Goal: Task Accomplishment & Management: Use online tool/utility

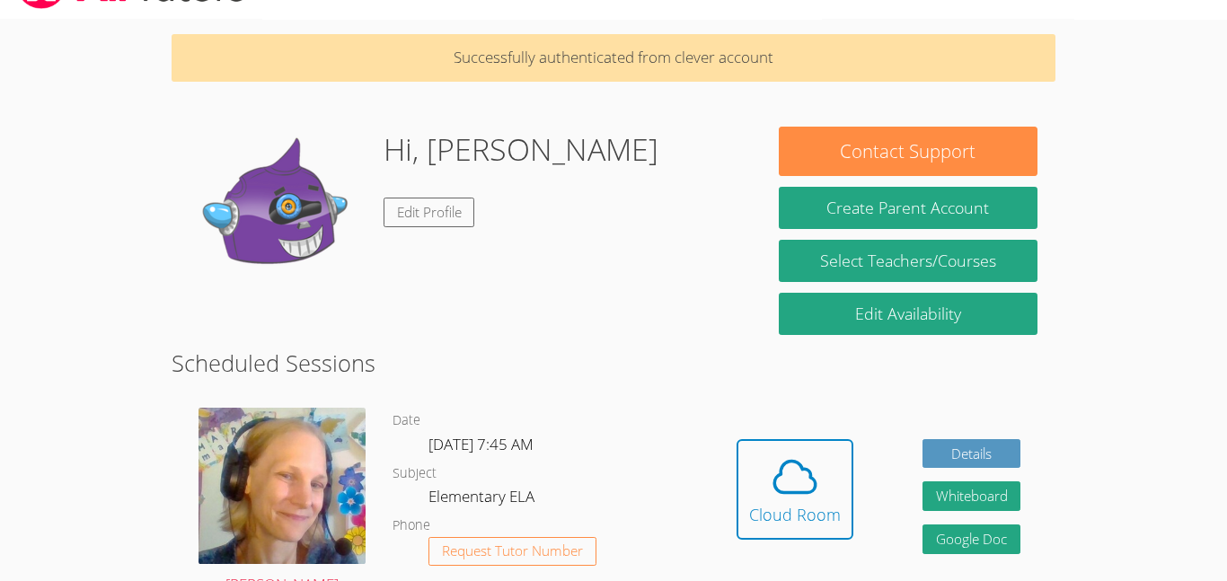
scroll to position [43, 0]
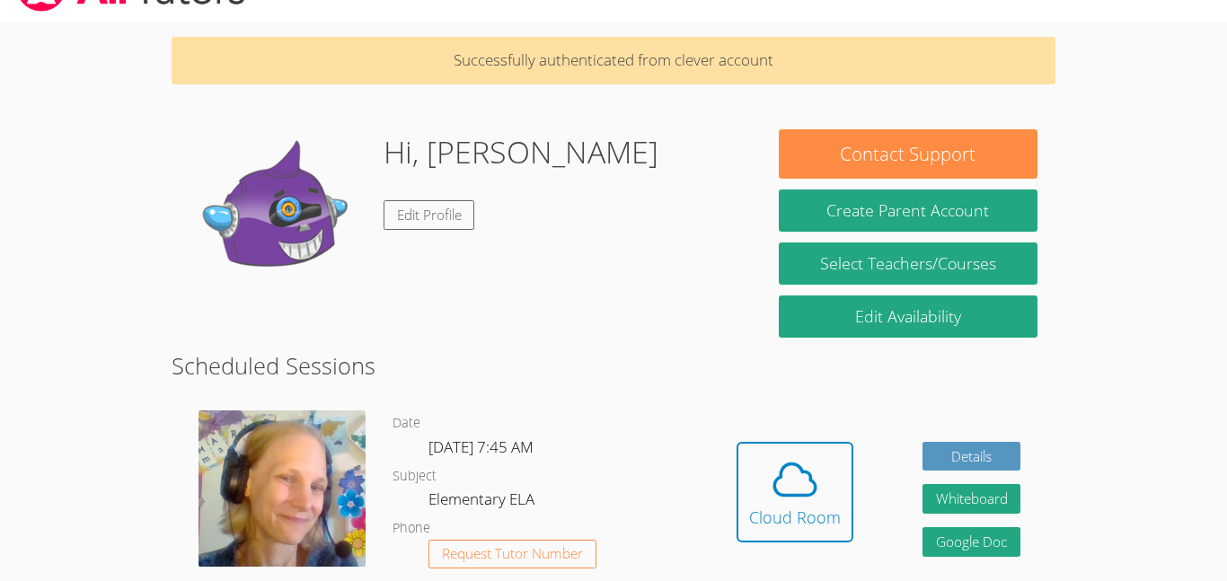
click at [18, 262] on body "Home Programs Sessions Tutors Messages Billing Logout Hussain Successfully auth…" at bounding box center [613, 247] width 1227 height 581
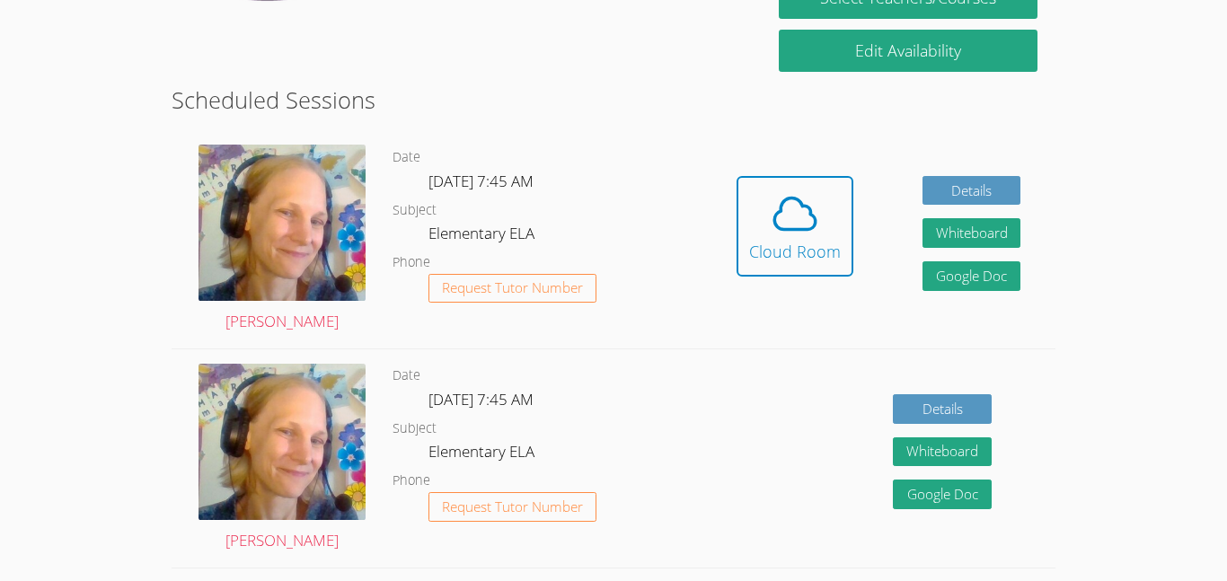
scroll to position [288, 0]
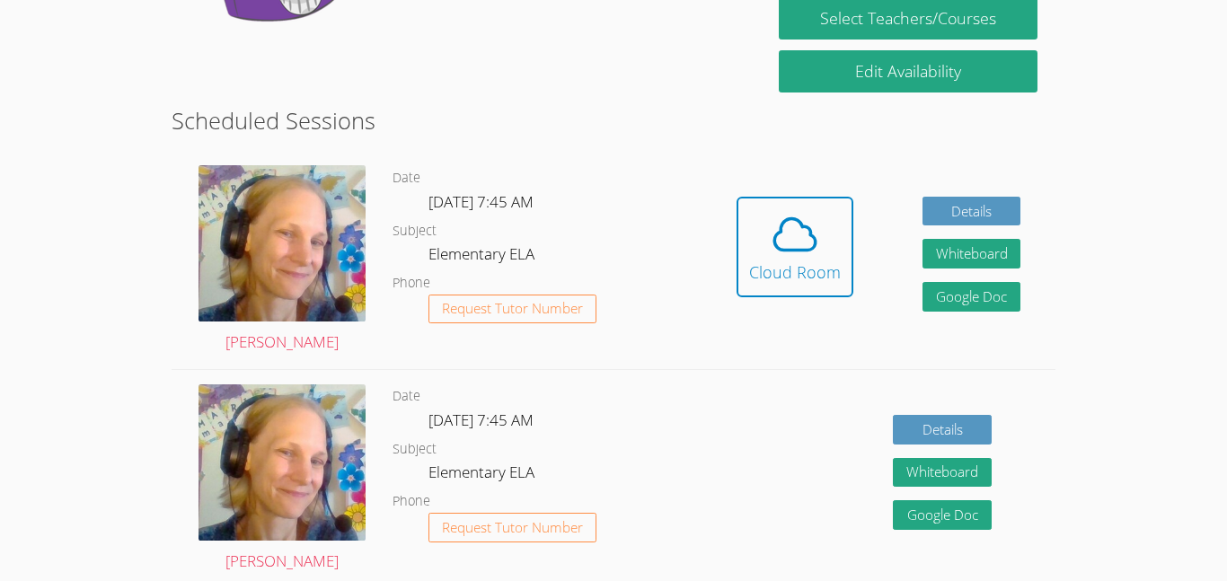
click at [47, 282] on body "Home Programs Sessions Tutors Messages Billing Logout Hussain Successfully auth…" at bounding box center [613, 2] width 1227 height 581
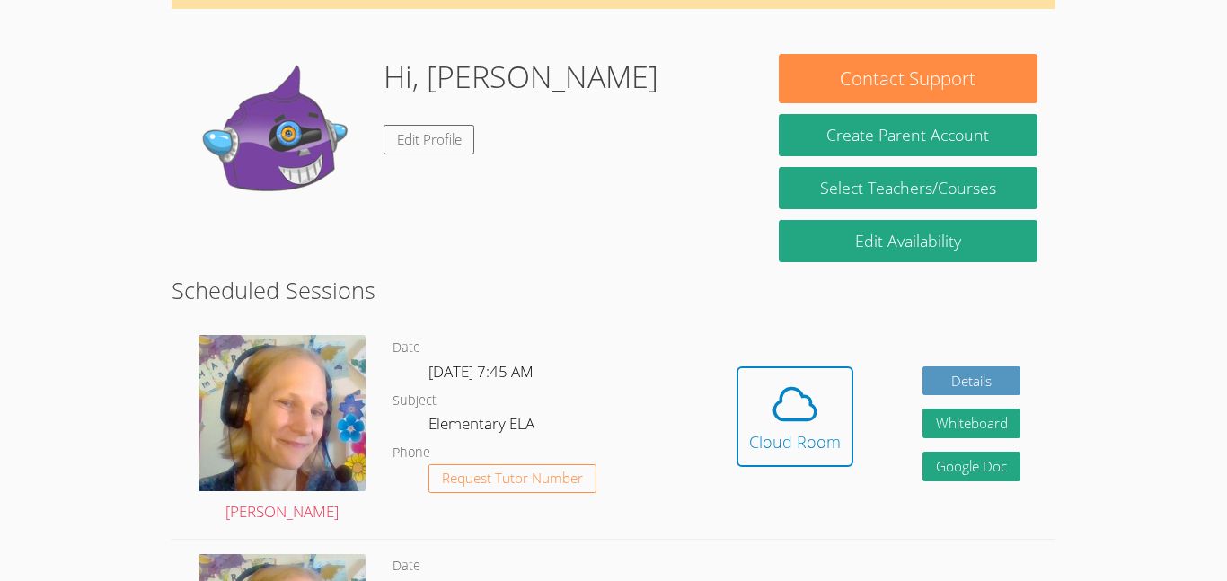
scroll to position [120, 0]
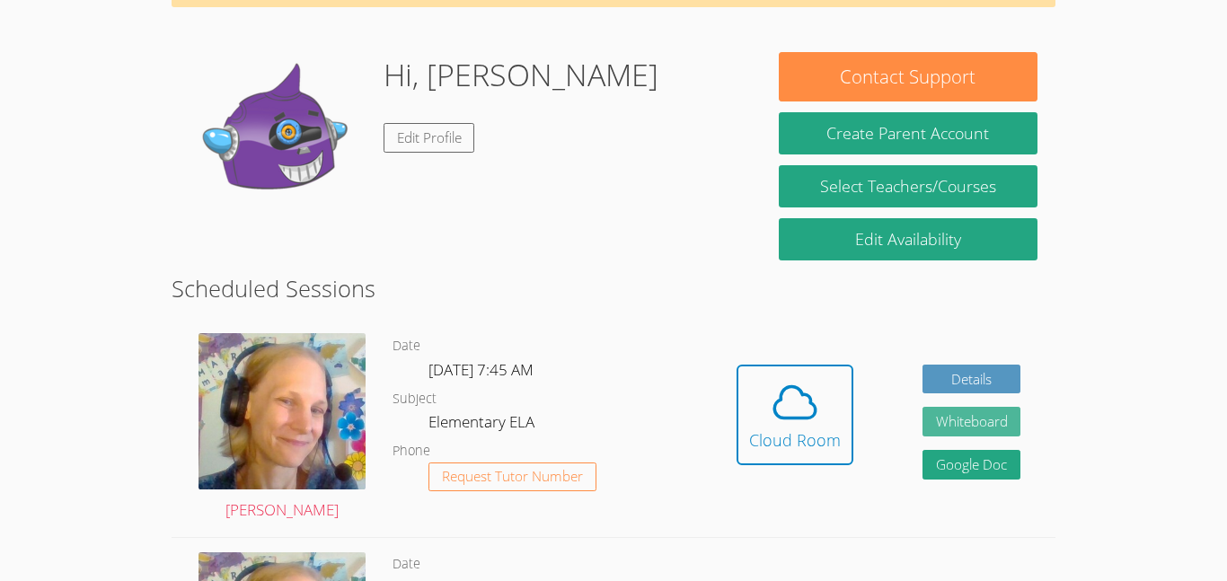
click at [986, 433] on button "Whiteboard" at bounding box center [972, 422] width 99 height 30
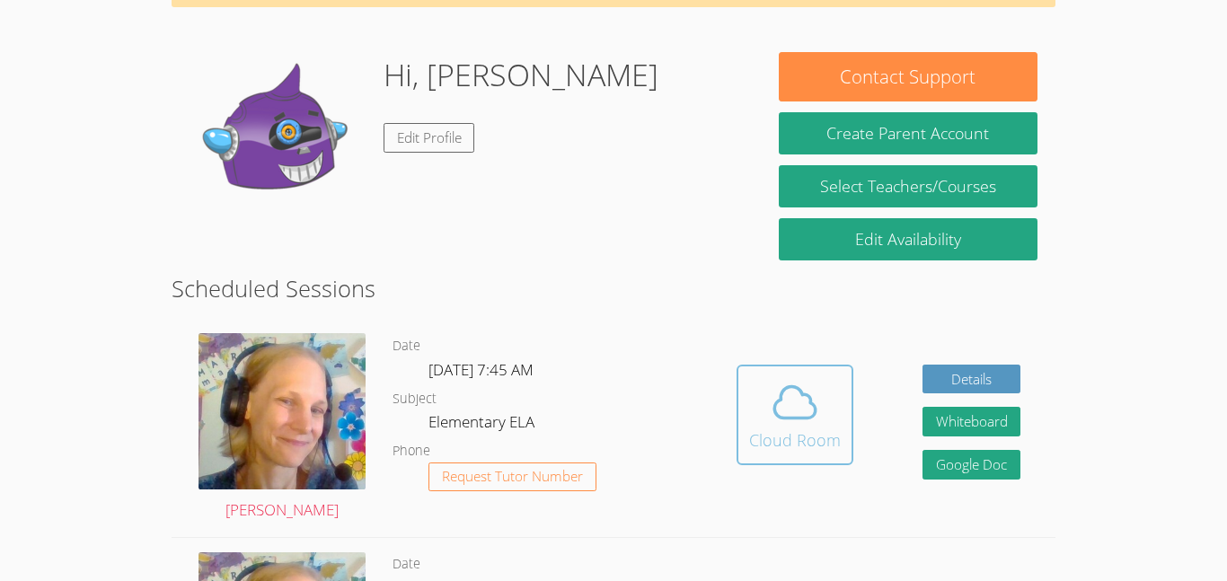
click at [783, 403] on icon at bounding box center [795, 402] width 50 height 50
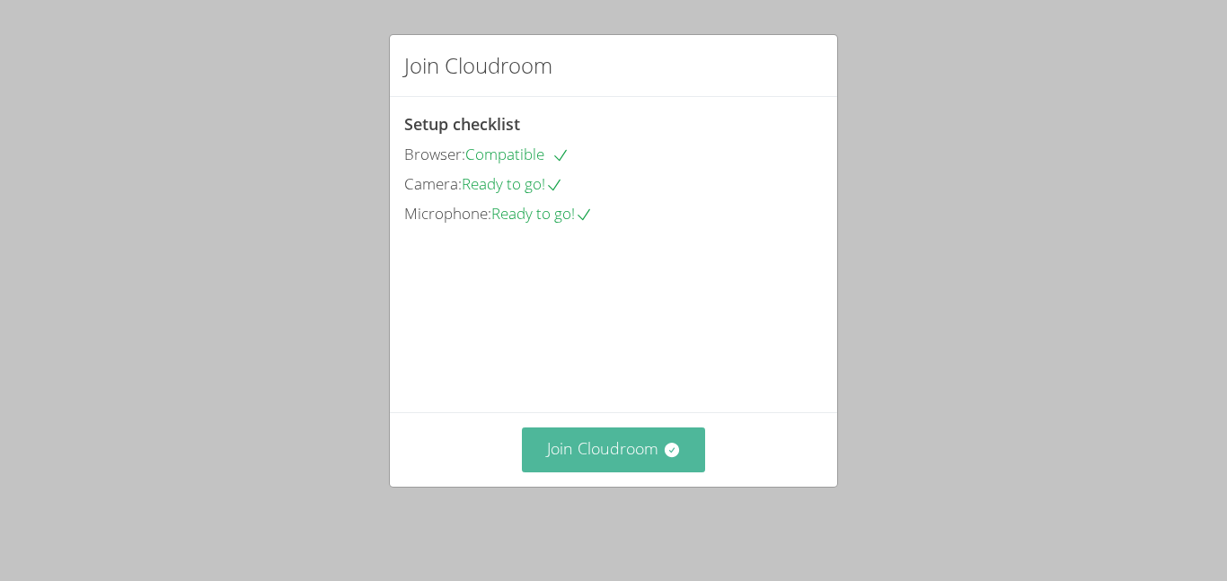
click at [613, 456] on button "Join Cloudroom" at bounding box center [614, 450] width 184 height 44
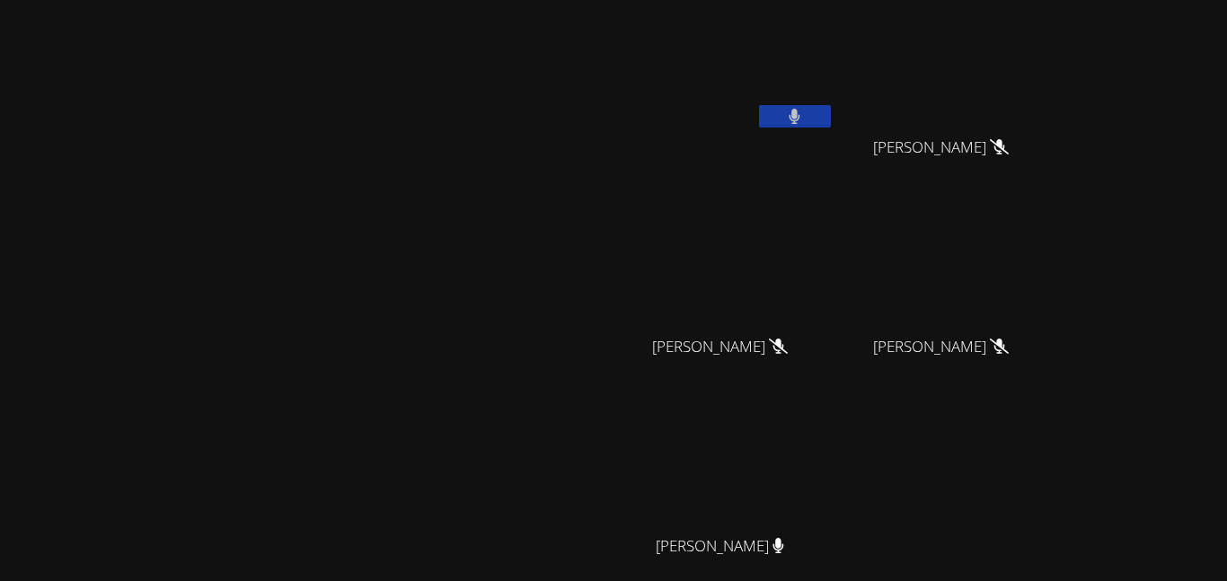
click at [831, 118] on button at bounding box center [795, 116] width 72 height 22
drag, startPoint x: 783, startPoint y: 22, endPoint x: 740, endPoint y: 11, distance: 43.6
click at [740, 11] on div "Marie Steinberg Marie Steinberg Hussain Jan Bryan Tseng Bryan Tseng Kaiden Chen…" at bounding box center [613, 290] width 1227 height 581
drag, startPoint x: 765, startPoint y: 74, endPoint x: 766, endPoint y: 33, distance: 40.5
click at [607, 33] on div "Marie Steinberg Marie Steinberg" at bounding box center [306, 378] width 599 height 743
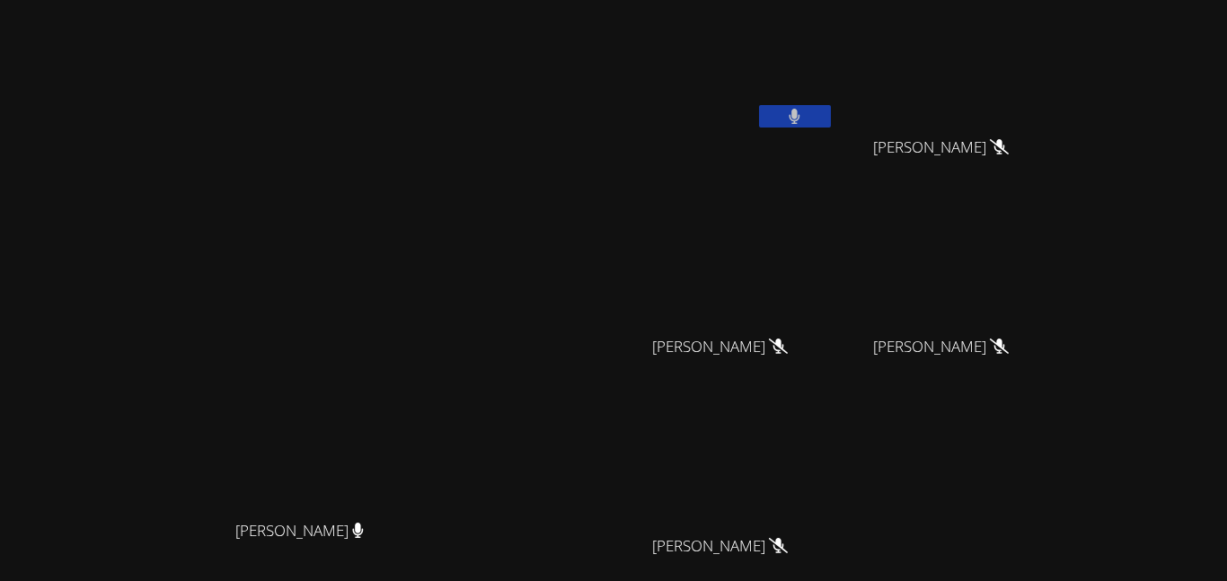
drag, startPoint x: 766, startPoint y: 36, endPoint x: 808, endPoint y: 69, distance: 53.0
click at [808, 69] on div "Marie Steinberg Marie Steinberg Hussain Jan Bryan Tseng Bryan Tseng Kaiden Chen…" at bounding box center [613, 290] width 1227 height 581
click at [835, 139] on div "Hussain Jan" at bounding box center [728, 103] width 214 height 192
click at [835, 136] on div "Hussain Jan" at bounding box center [728, 103] width 214 height 192
click at [303, 13] on div "[PERSON_NAME]" at bounding box center [306, 378] width 599 height 743
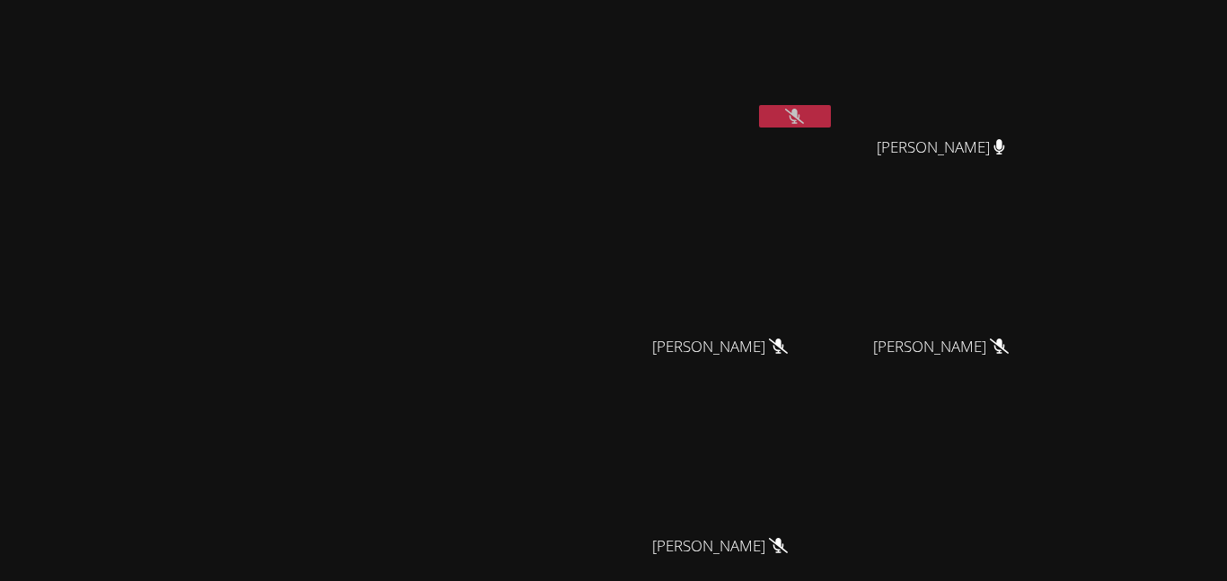
click at [5, 182] on main "[PERSON_NAME]" at bounding box center [307, 378] width 614 height 757
click at [172, 292] on video at bounding box center [307, 342] width 270 height 337
click at [172, 291] on video at bounding box center [307, 342] width 270 height 337
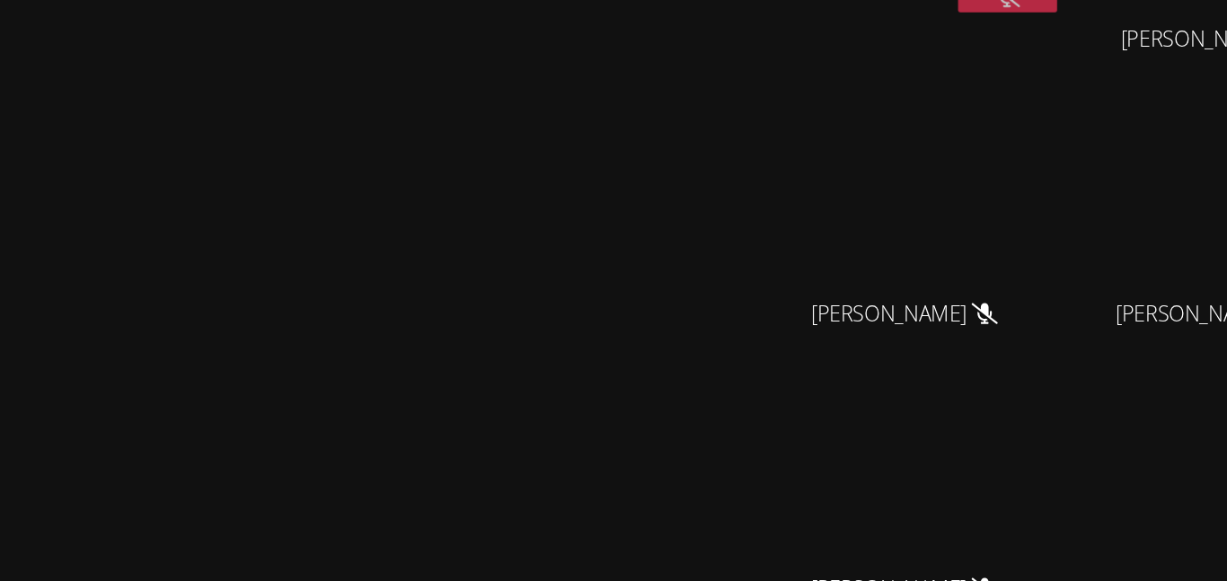
scroll to position [8, 0]
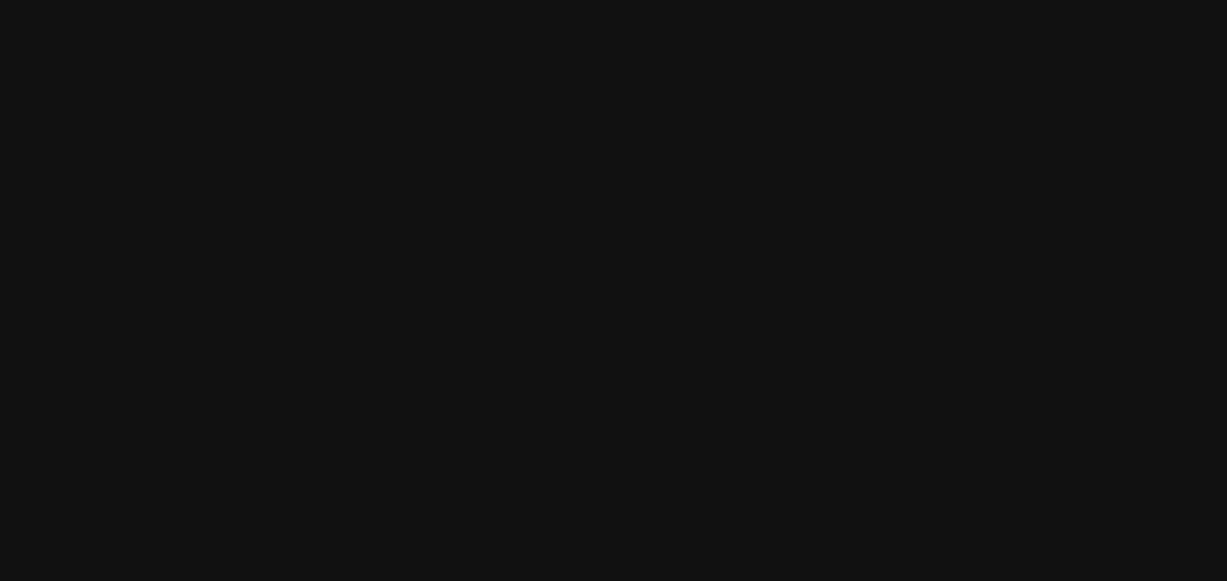
click at [172, 279] on video at bounding box center [307, 334] width 270 height 337
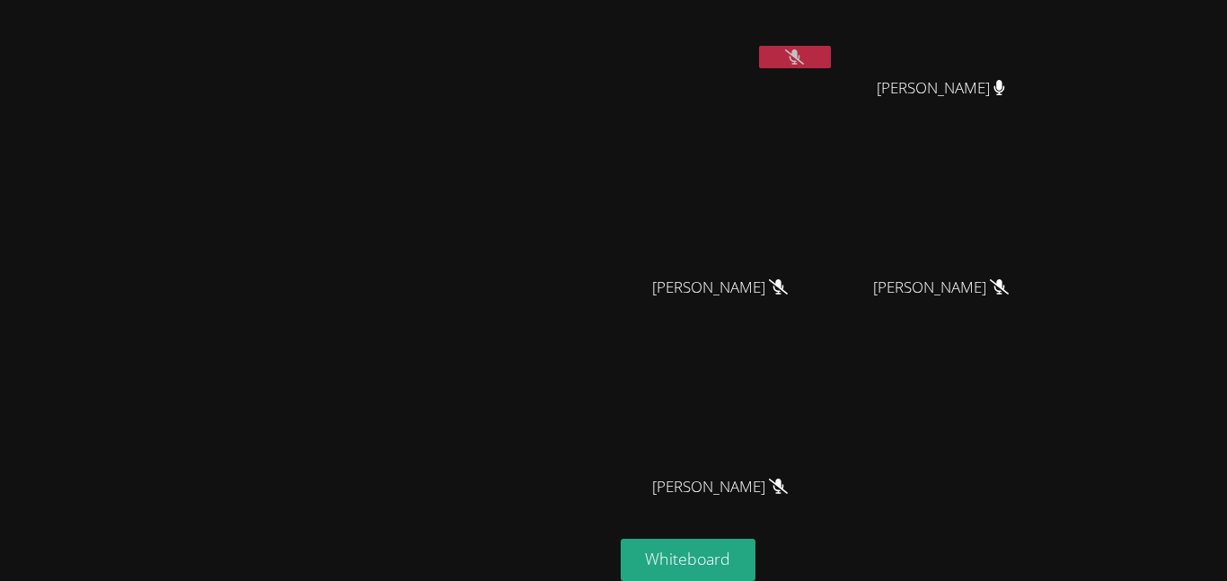
scroll to position [0, 0]
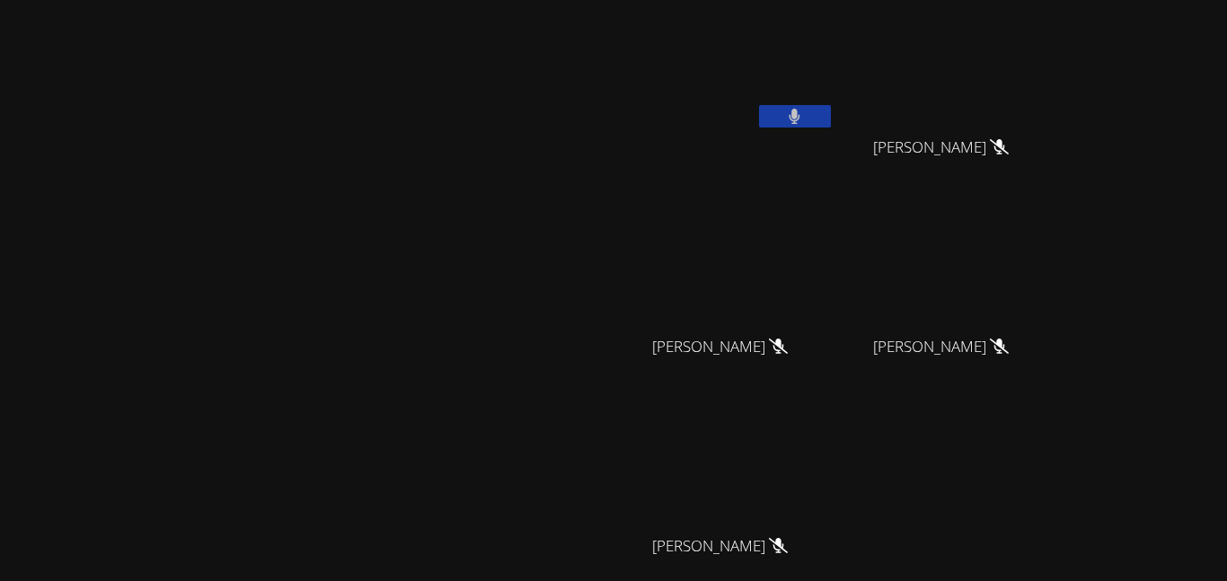
drag, startPoint x: 212, startPoint y: 343, endPoint x: 181, endPoint y: 261, distance: 88.4
click at [181, 261] on video at bounding box center [307, 342] width 270 height 337
click at [831, 123] on button at bounding box center [795, 116] width 72 height 22
click at [835, 125] on video at bounding box center [728, 67] width 214 height 120
click at [835, 90] on video at bounding box center [728, 67] width 214 height 120
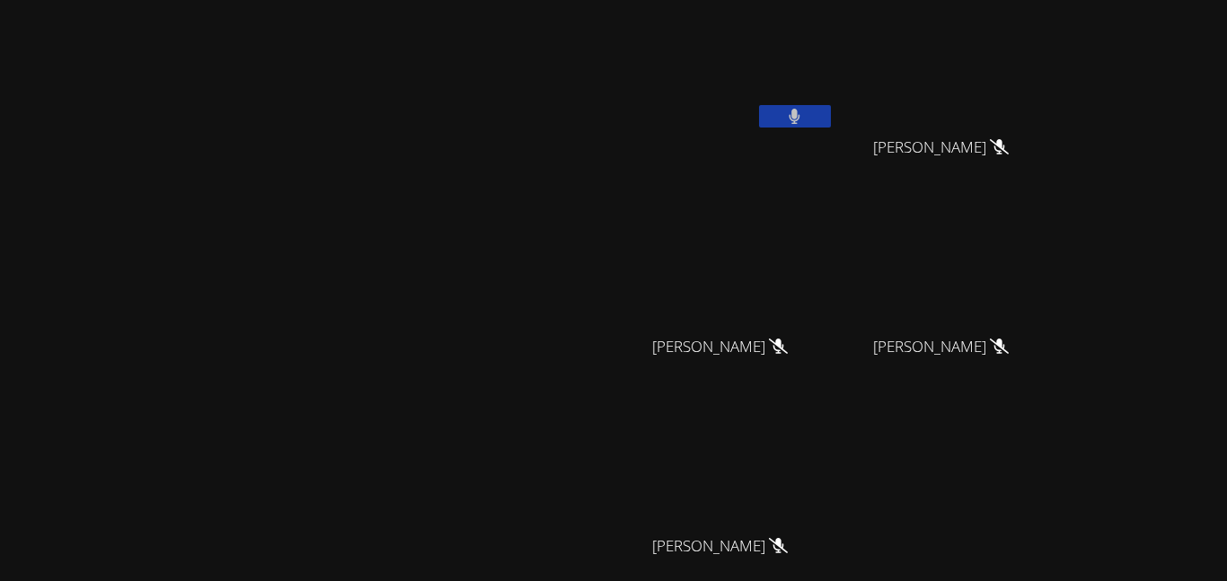
click at [801, 117] on icon at bounding box center [795, 116] width 11 height 15
click at [441, 196] on video at bounding box center [307, 342] width 270 height 337
click at [1005, 67] on div "Hussain Jan Bryan Tseng Bryan Tseng Kaiden Chen Kaiden Chen Gabriel Romano Loza…" at bounding box center [838, 302] width 435 height 591
drag, startPoint x: 980, startPoint y: 116, endPoint x: 982, endPoint y: 129, distance: 13.6
click at [831, 129] on div at bounding box center [795, 118] width 72 height 27
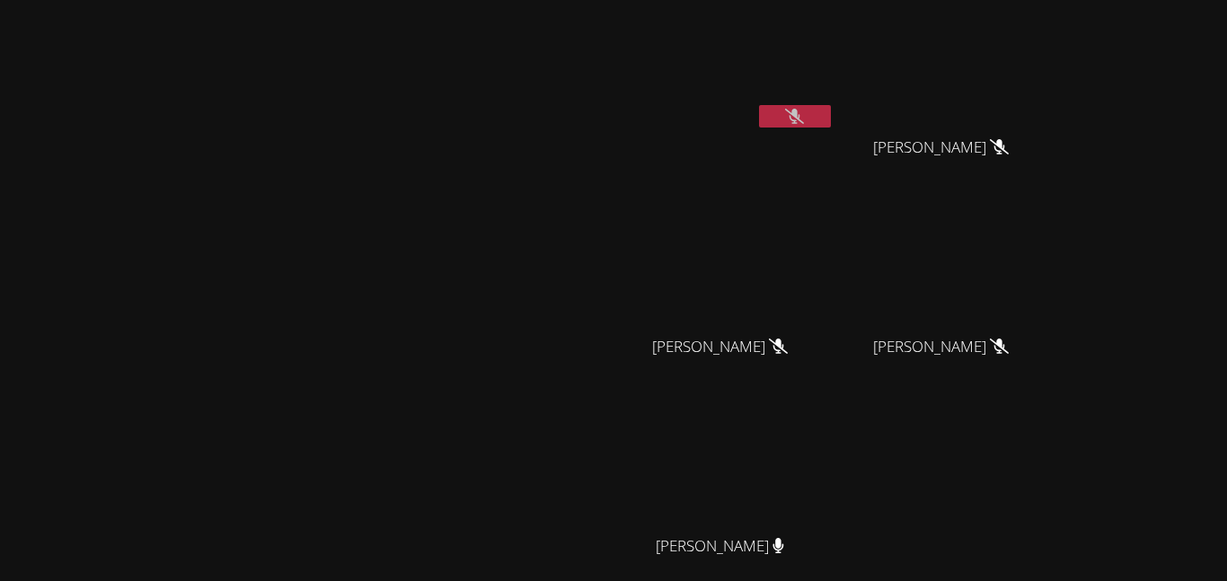
click at [831, 112] on button at bounding box center [795, 116] width 72 height 22
click at [835, 102] on video at bounding box center [728, 67] width 214 height 120
click at [831, 121] on button at bounding box center [795, 116] width 72 height 22
click at [256, 469] on video at bounding box center [307, 342] width 270 height 337
click at [172, 297] on video at bounding box center [307, 342] width 270 height 337
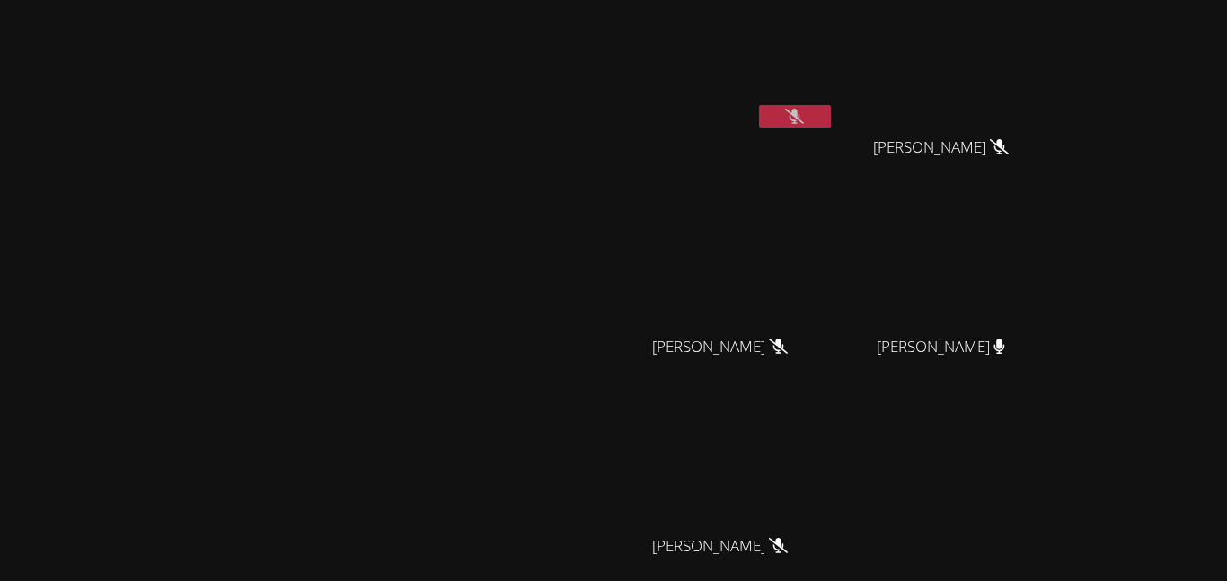
click at [804, 117] on icon at bounding box center [794, 116] width 19 height 15
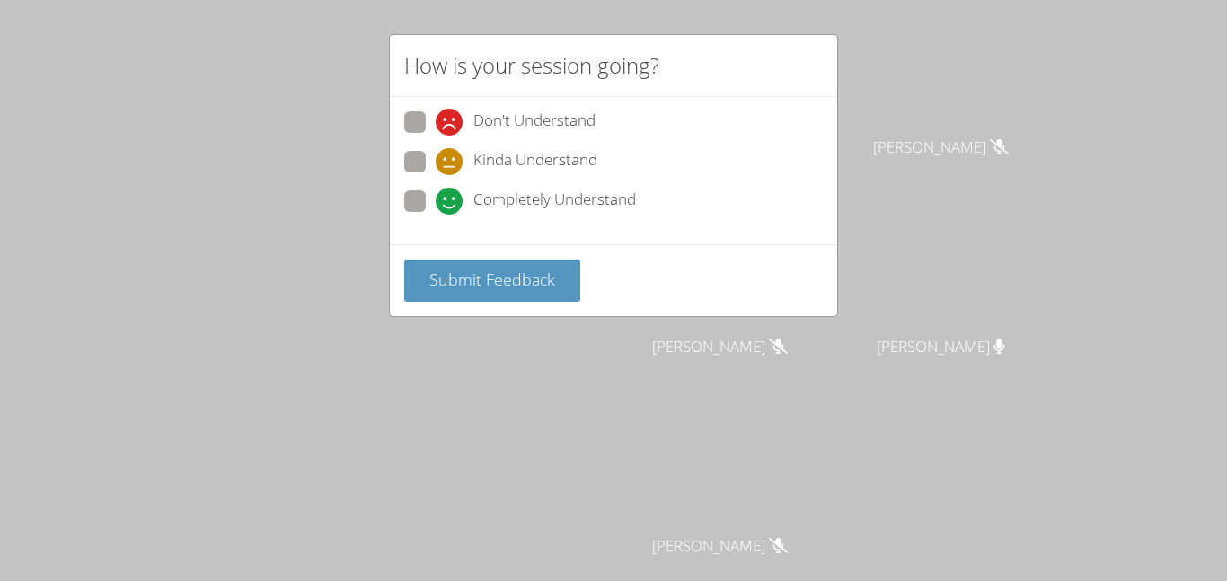
click at [436, 215] on span at bounding box center [436, 215] width 0 height 0
click at [436, 206] on input "Completely Understand" at bounding box center [443, 197] width 15 height 15
radio input "true"
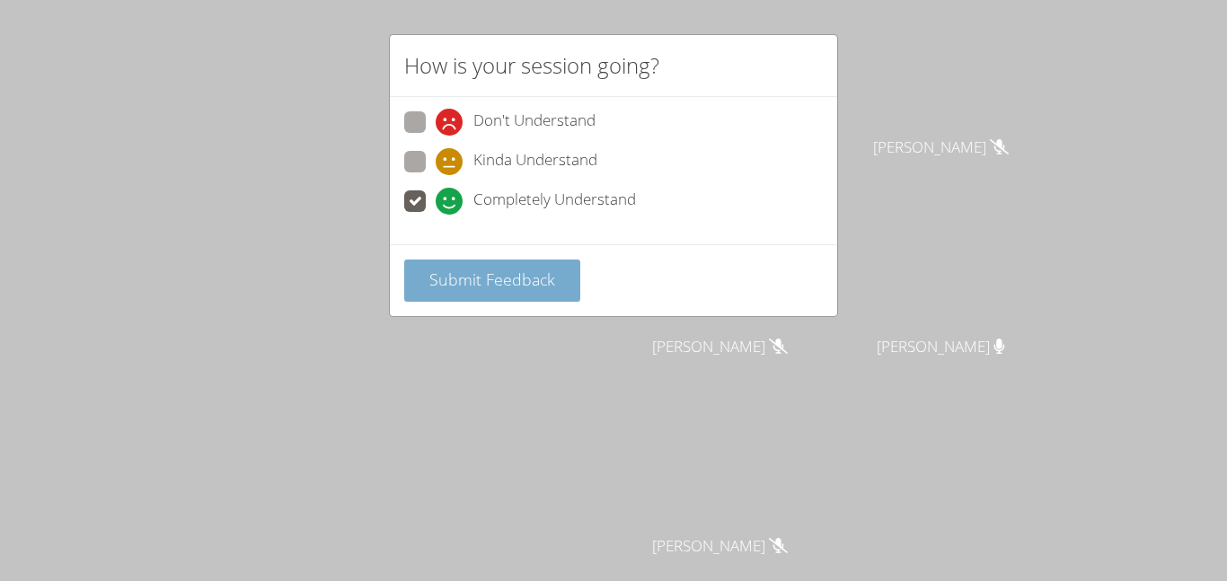
click at [462, 273] on span "Submit Feedback" at bounding box center [493, 280] width 126 height 22
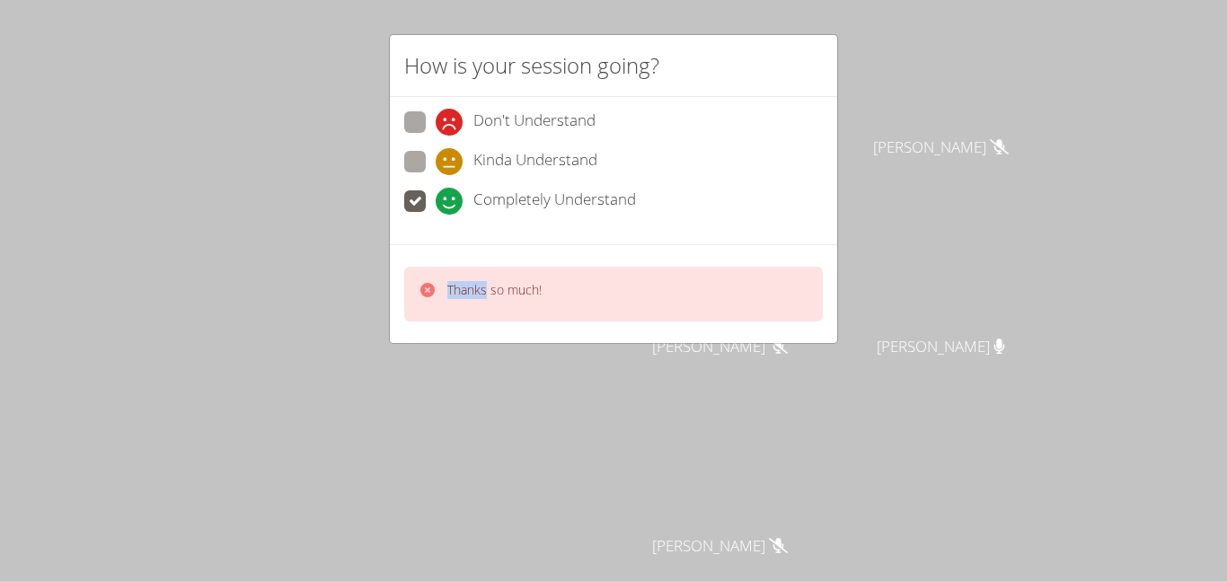
click at [576, 412] on div "How is your session going? Don't Understand Kinda Understand Completely Underst…" at bounding box center [613, 290] width 1227 height 581
click at [537, 290] on p "Thanks so much!" at bounding box center [494, 290] width 94 height 18
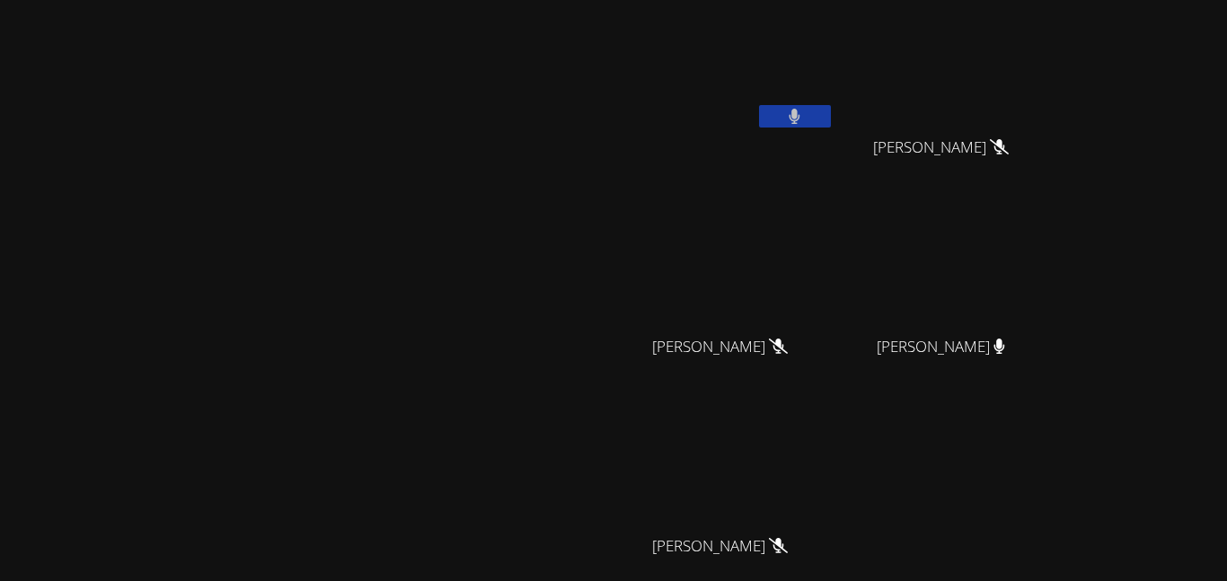
click at [821, 367] on div "Kaiden Chen" at bounding box center [728, 363] width 214 height 72
click at [260, 321] on video at bounding box center [307, 342] width 270 height 337
click at [831, 114] on button at bounding box center [795, 116] width 72 height 22
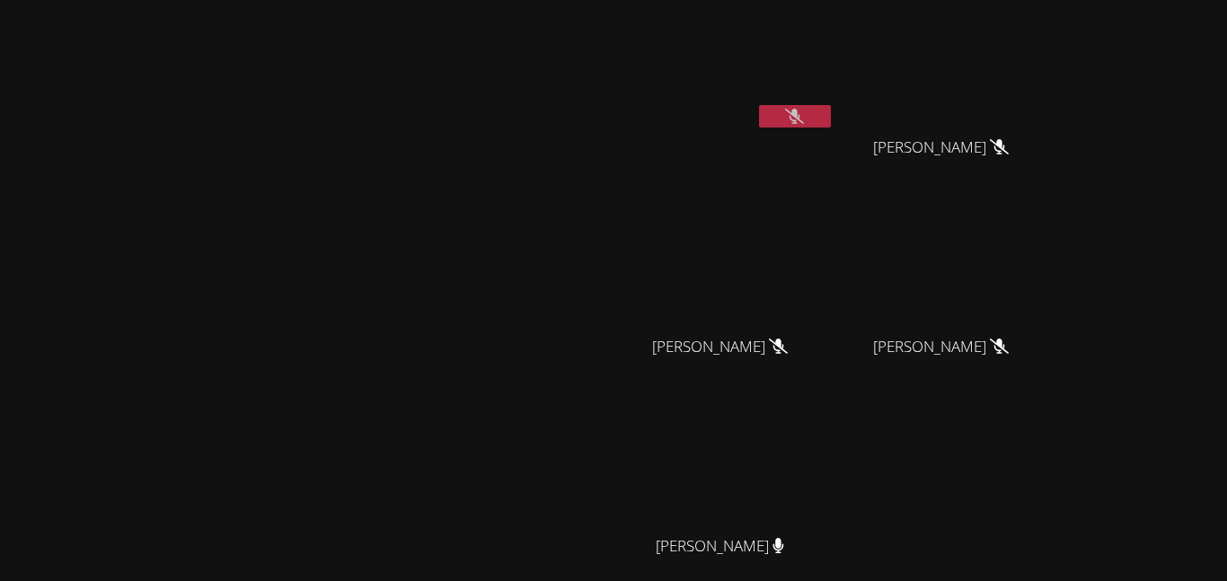
click at [835, 158] on div "Hussain Jan" at bounding box center [728, 103] width 214 height 192
click at [831, 107] on button at bounding box center [795, 116] width 72 height 22
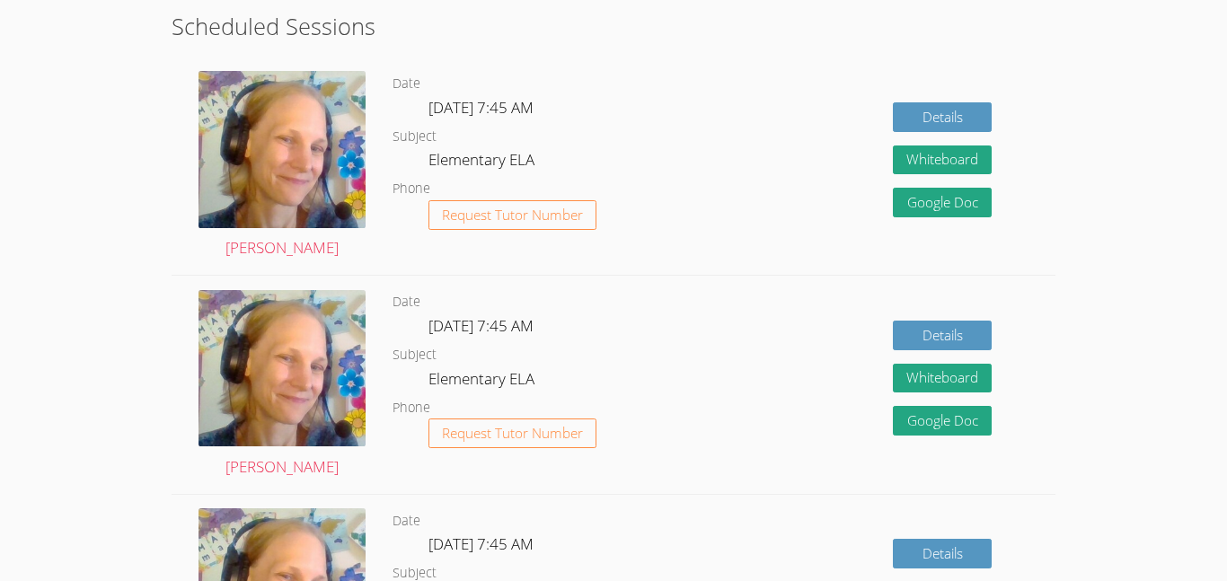
scroll to position [2299, 0]
